Goal: Information Seeking & Learning: Obtain resource

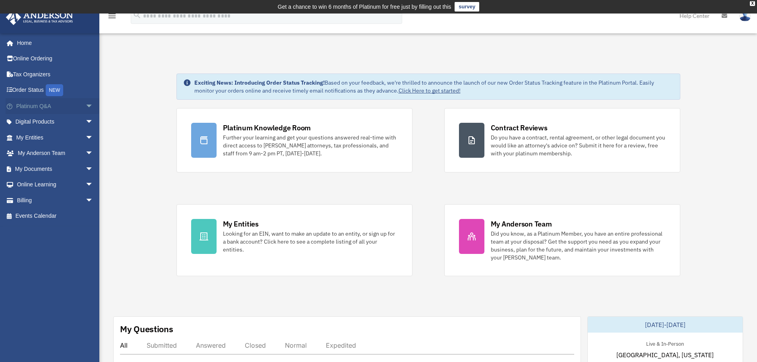
click at [87, 105] on span "arrow_drop_down" at bounding box center [93, 106] width 16 height 16
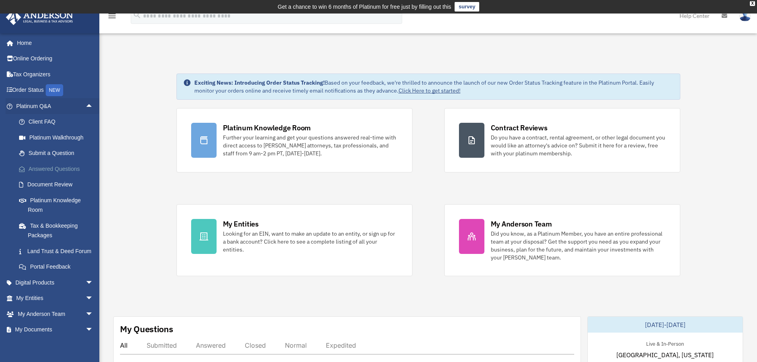
click at [59, 167] on link "Answered Questions" at bounding box center [58, 169] width 94 height 16
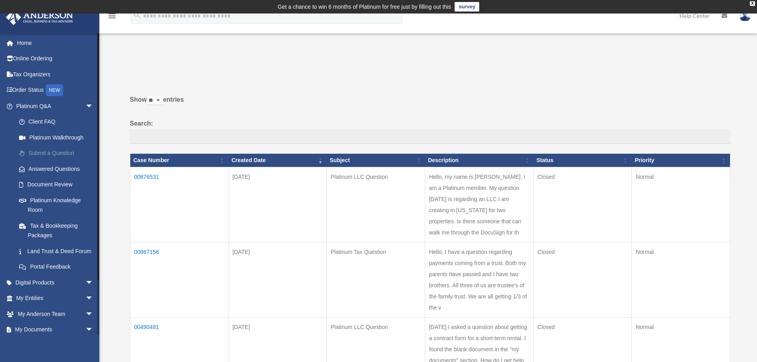
click at [54, 150] on link "Submit a Question" at bounding box center [58, 153] width 94 height 16
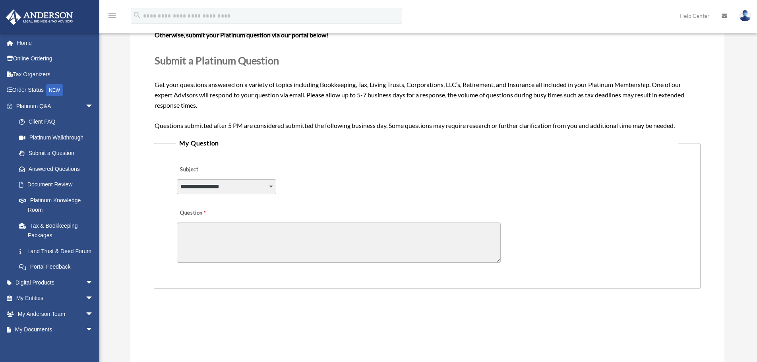
scroll to position [119, 0]
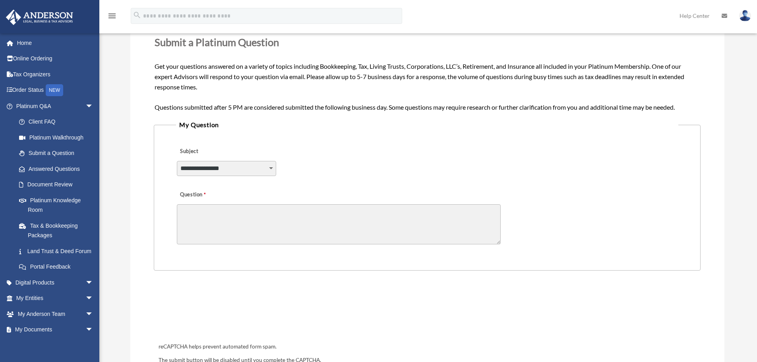
click at [270, 167] on select "**********" at bounding box center [226, 168] width 99 height 15
click at [271, 169] on select "**********" at bounding box center [226, 168] width 99 height 15
click at [45, 76] on link "Tax Organizers" at bounding box center [56, 74] width 100 height 16
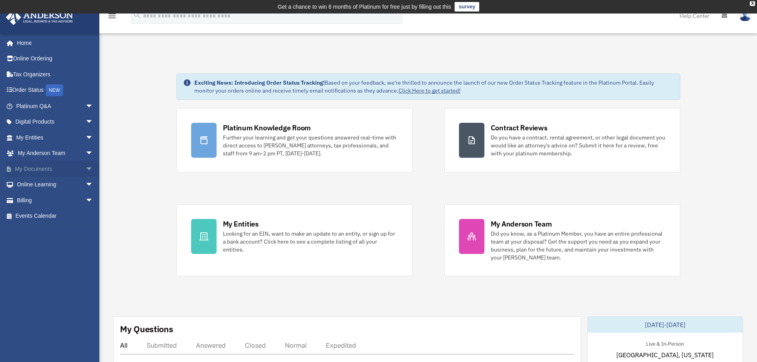
click at [85, 168] on span "arrow_drop_down" at bounding box center [93, 169] width 16 height 16
click at [35, 185] on link "Box" at bounding box center [58, 185] width 94 height 16
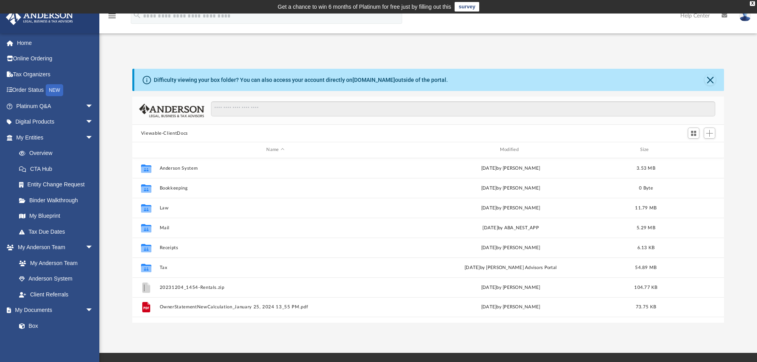
scroll to position [175, 586]
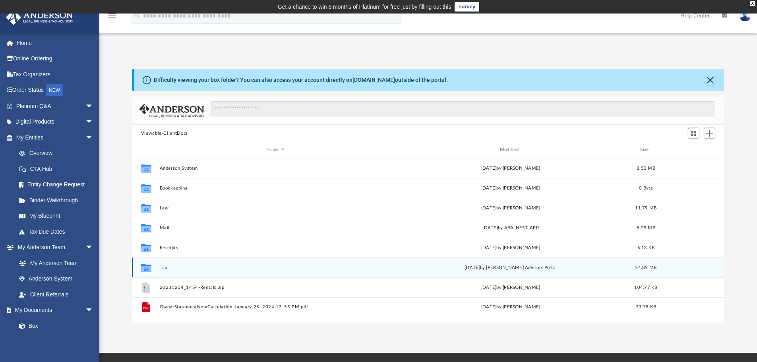
click at [147, 266] on icon "grid" at bounding box center [146, 268] width 10 height 6
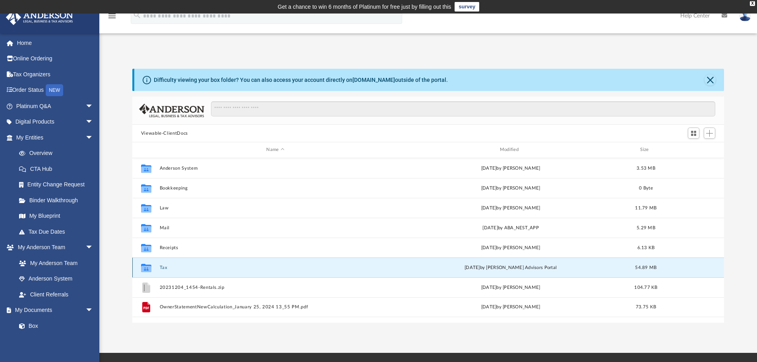
click at [147, 266] on icon "grid" at bounding box center [146, 268] width 10 height 6
click at [145, 269] on icon "grid" at bounding box center [146, 267] width 10 height 8
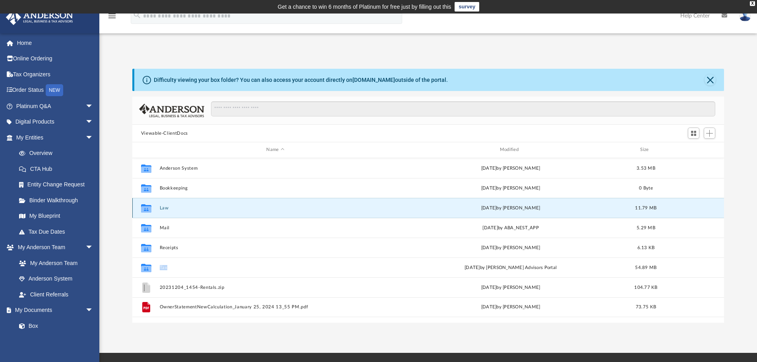
click at [163, 210] on button "Law" at bounding box center [275, 207] width 232 height 5
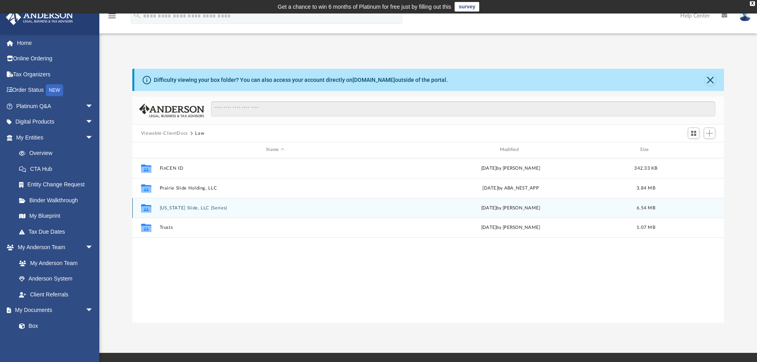
click at [163, 210] on button "Tennessee Slide, LLC (Series)" at bounding box center [275, 207] width 232 height 5
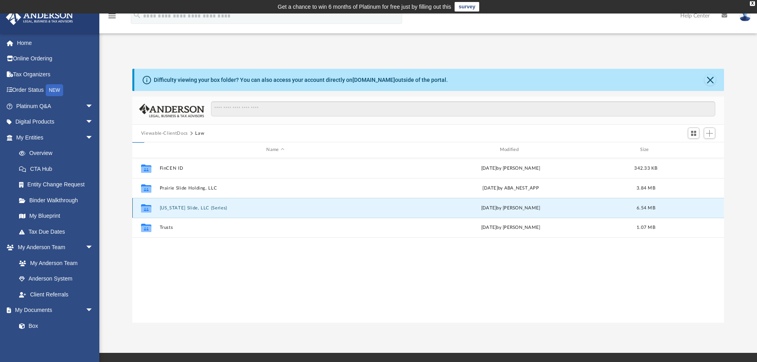
click at [164, 210] on button "Tennessee Slide, LLC (Series)" at bounding box center [275, 207] width 232 height 5
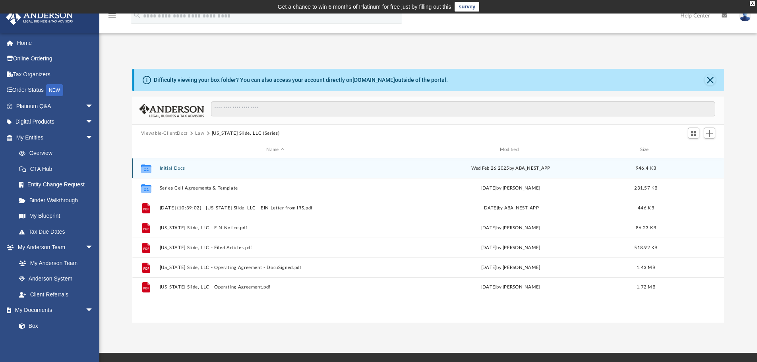
click at [147, 167] on icon "grid" at bounding box center [146, 169] width 10 height 6
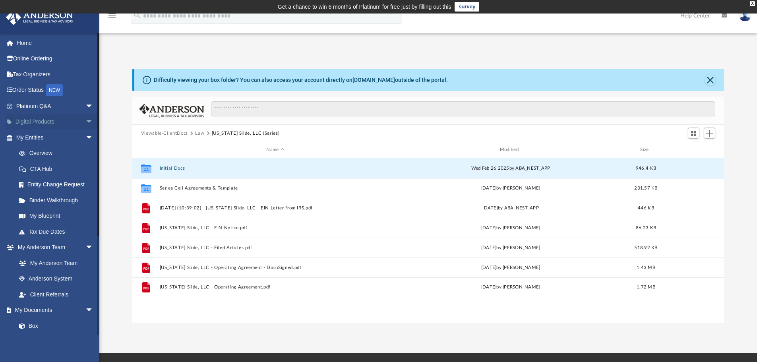
click at [85, 123] on span "arrow_drop_down" at bounding box center [93, 122] width 16 height 16
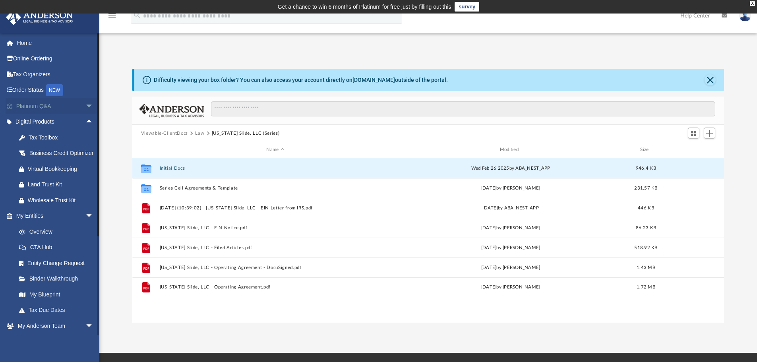
click at [85, 105] on span "arrow_drop_down" at bounding box center [93, 106] width 16 height 16
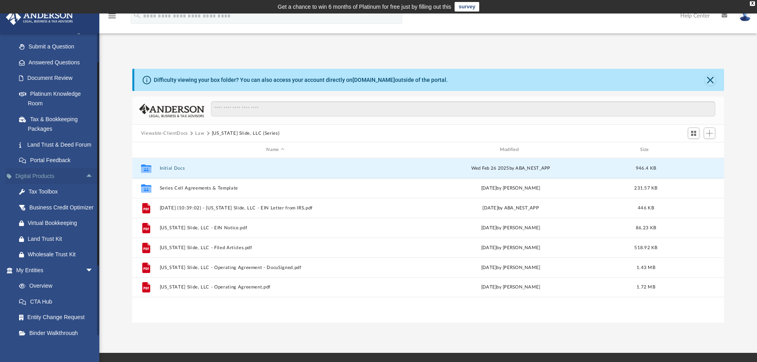
scroll to position [119, 0]
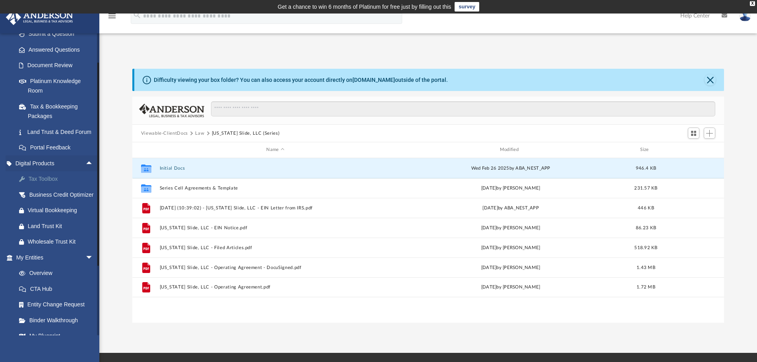
click at [46, 184] on div "Tax Toolbox" at bounding box center [62, 179] width 68 height 10
click at [45, 184] on div "Tax Toolbox" at bounding box center [62, 179] width 68 height 10
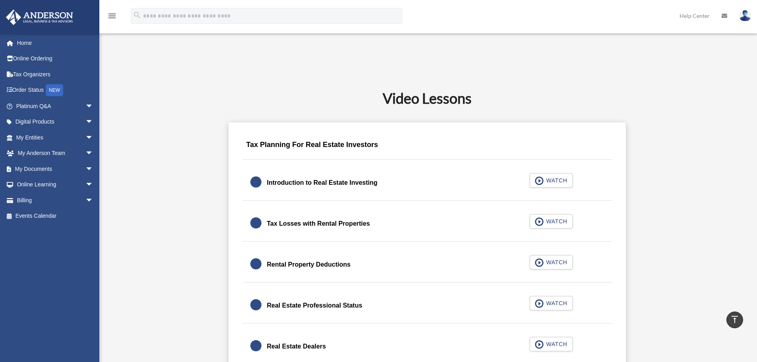
scroll to position [477, 0]
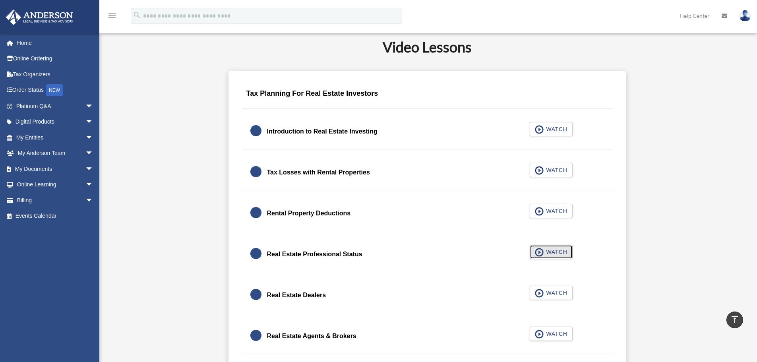
click at [543, 255] on span "button" at bounding box center [539, 252] width 9 height 9
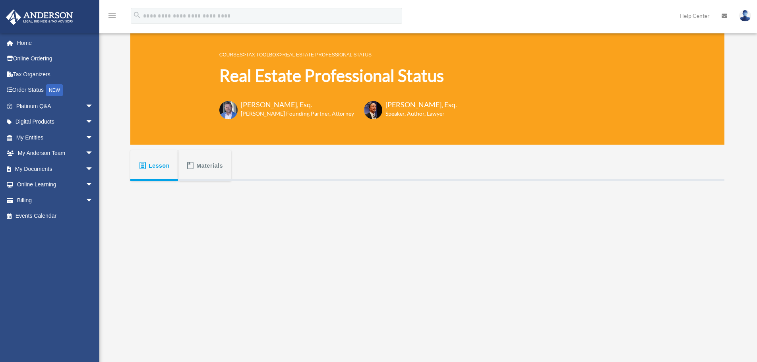
scroll to position [159, 0]
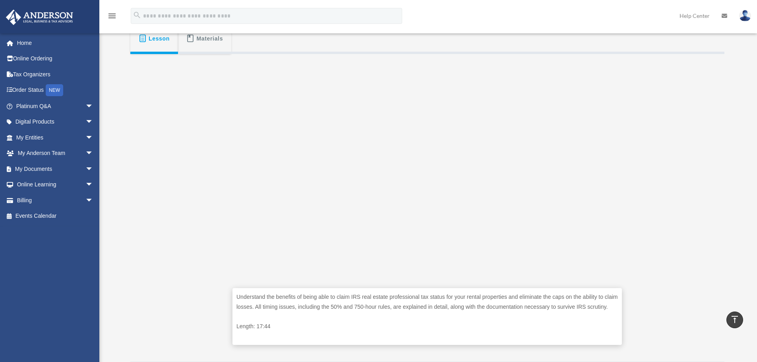
click at [639, 176] on div "Understand the benefits of being able to claim IRS real estate professional tax…" at bounding box center [427, 205] width 594 height 302
drag, startPoint x: 257, startPoint y: 284, endPoint x: 686, endPoint y: 112, distance: 461.9
click at [686, 112] on div "Understand the benefits of being able to claim IRS real estate professional tax…" at bounding box center [427, 205] width 594 height 302
click at [207, 43] on span "Materials" at bounding box center [210, 38] width 27 height 14
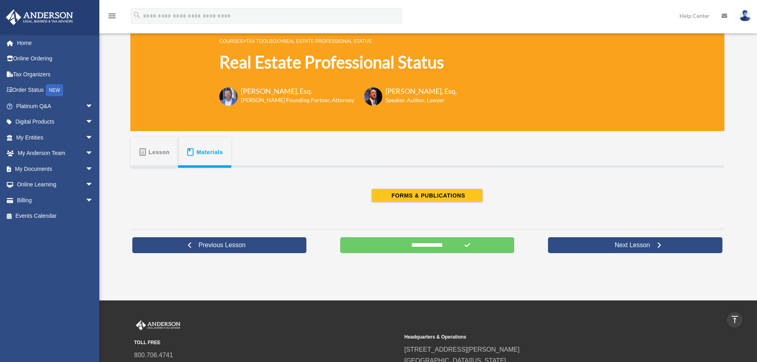
scroll to position [14, 0]
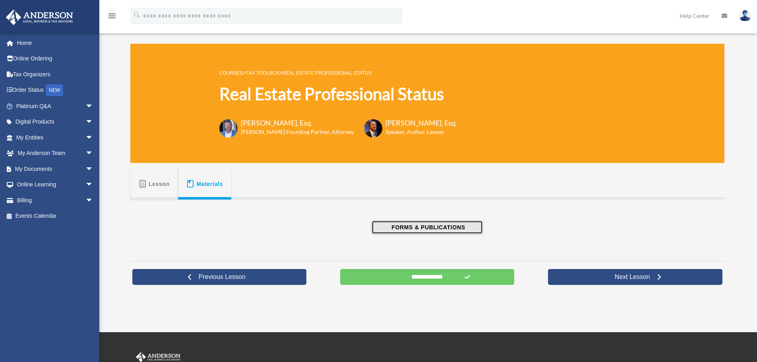
click at [398, 230] on span "FORMS & PUBLICATIONS" at bounding box center [427, 227] width 76 height 8
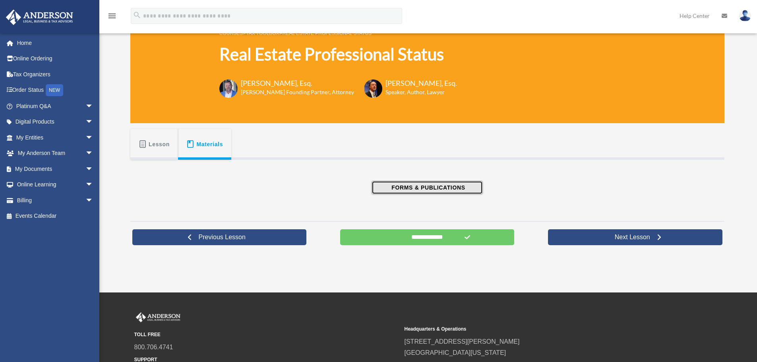
scroll to position [93, 0]
